Goal: Navigation & Orientation: Find specific page/section

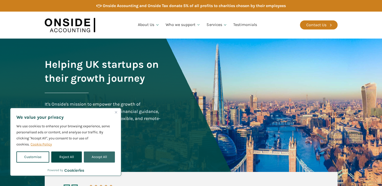
click at [98, 158] on button "Accept All" at bounding box center [99, 157] width 31 height 11
checkbox input "true"
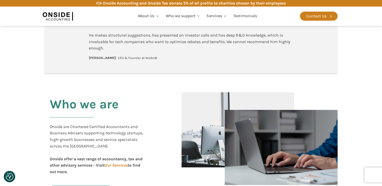
scroll to position [202, 0]
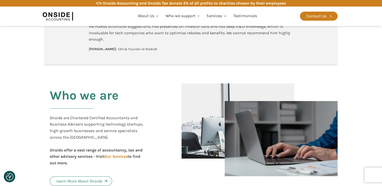
drag, startPoint x: 155, startPoint y: 49, endPoint x: 113, endPoint y: 48, distance: 41.7
click at [113, 48] on div "[PERSON_NAME] is a world-class professional who has made a significant impact o…" at bounding box center [191, 17] width 205 height 69
copy div "CEO & Founder at WeAre8"
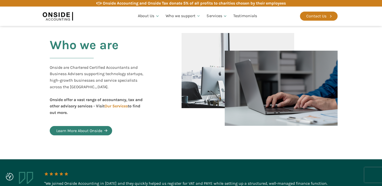
click at [93, 132] on div "Learn More About Onside" at bounding box center [79, 131] width 46 height 7
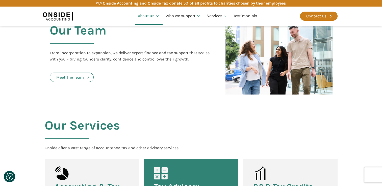
scroll to position [530, 0]
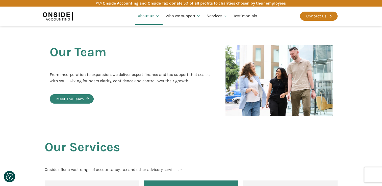
click at [75, 96] on div "Meet The Team" at bounding box center [70, 99] width 28 height 7
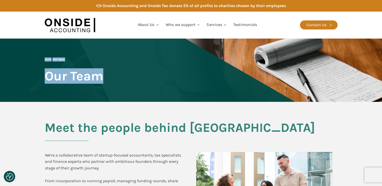
drag, startPoint x: 102, startPoint y: 74, endPoint x: 39, endPoint y: 70, distance: 63.3
click at [45, 70] on div "Home | Our Team Our Team" at bounding box center [74, 71] width 59 height 26
copy div "Home | Our Team Our Team"
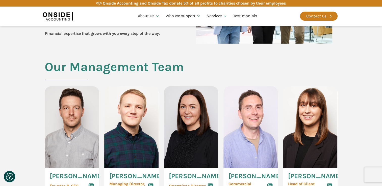
scroll to position [227, 0]
